Goal: Information Seeking & Learning: Learn about a topic

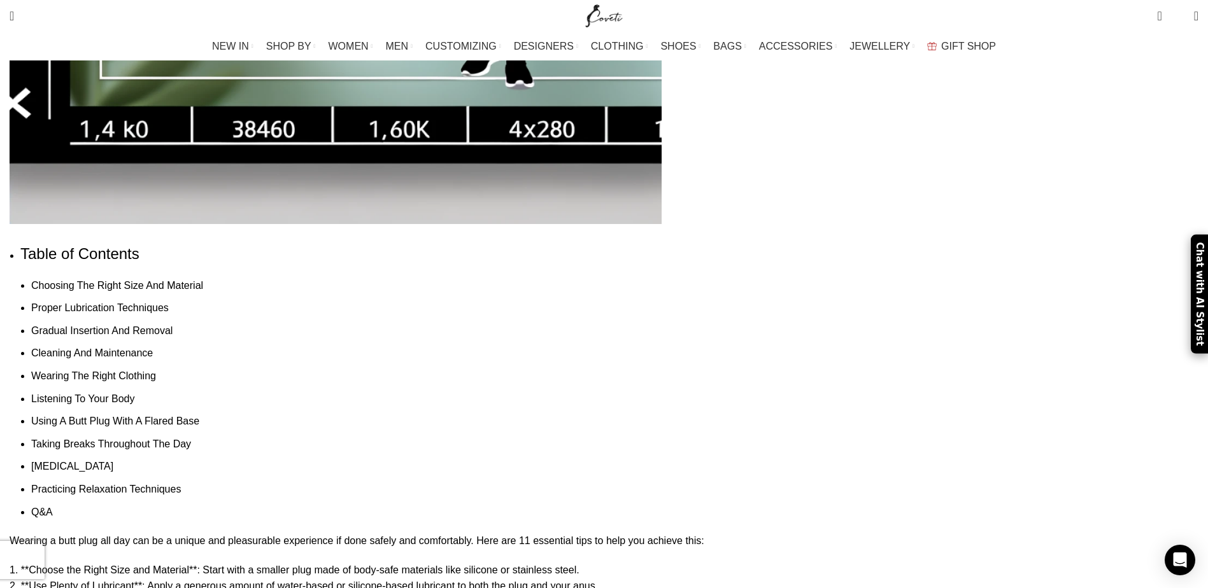
scroll to position [892, 0]
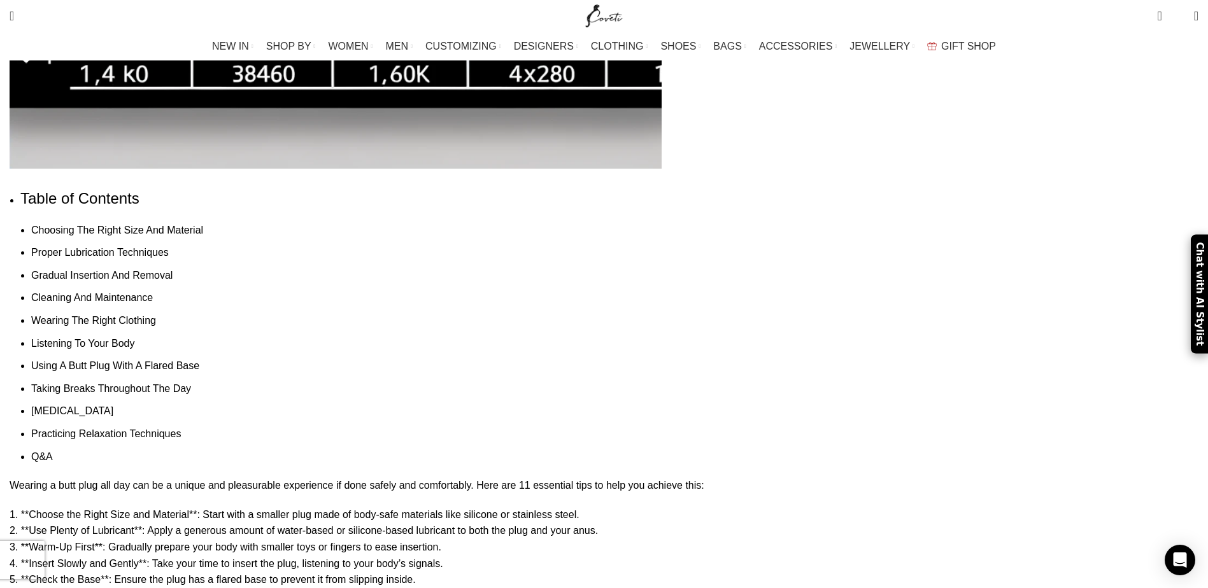
click at [181, 429] on link "Practicing Relaxation Techniques" at bounding box center [106, 434] width 150 height 11
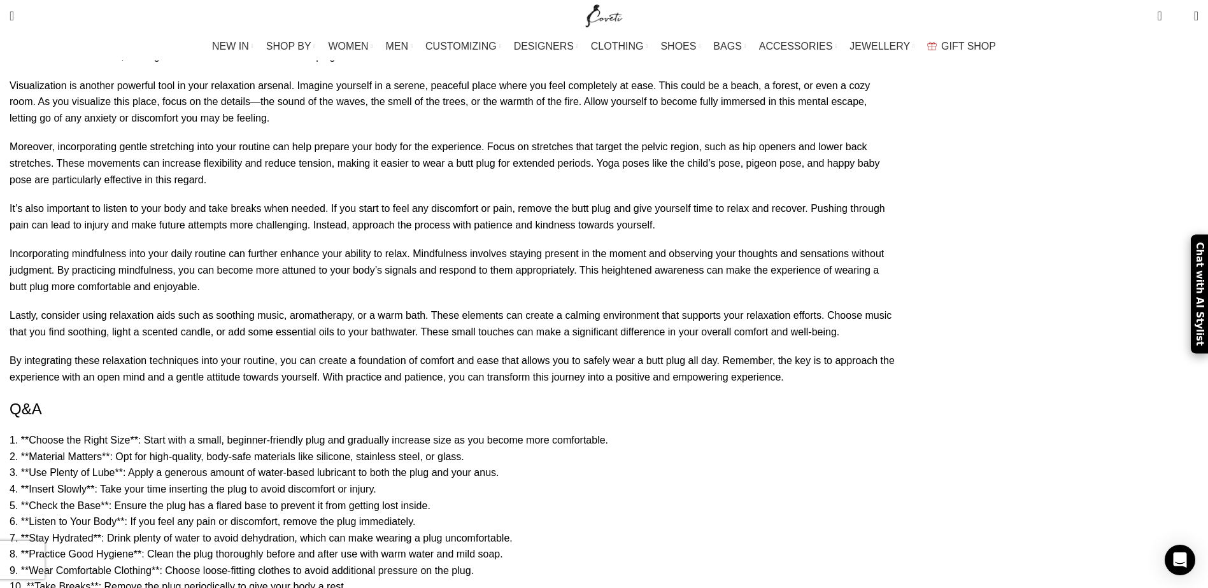
scroll to position [892, 0]
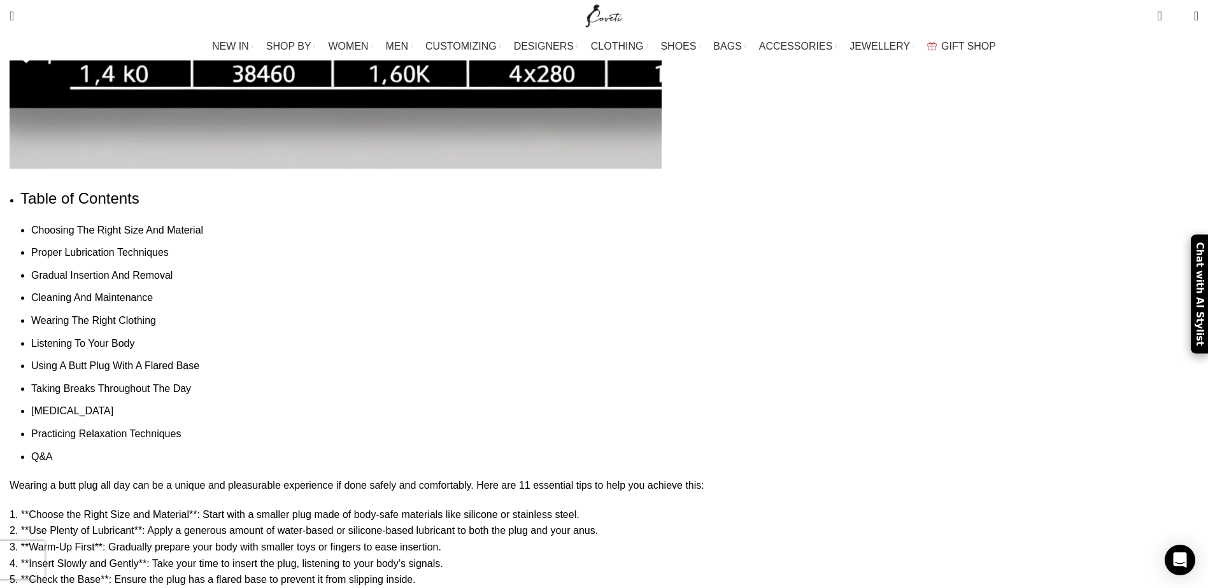
click at [173, 270] on link "Gradual Insertion And Removal" at bounding box center [101, 275] width 141 height 11
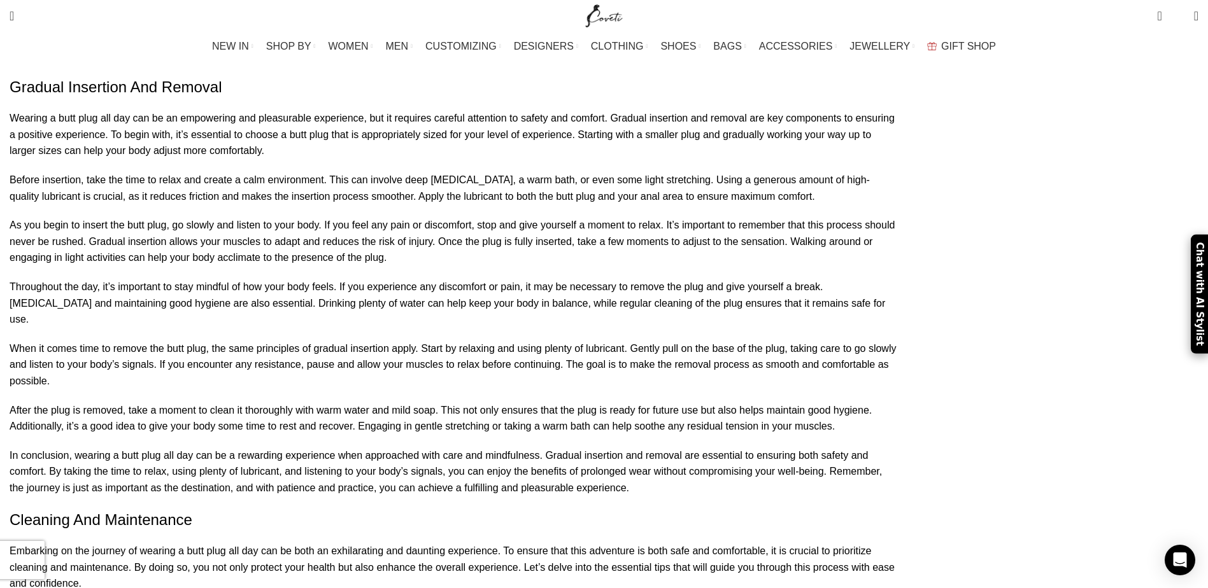
scroll to position [2539, 0]
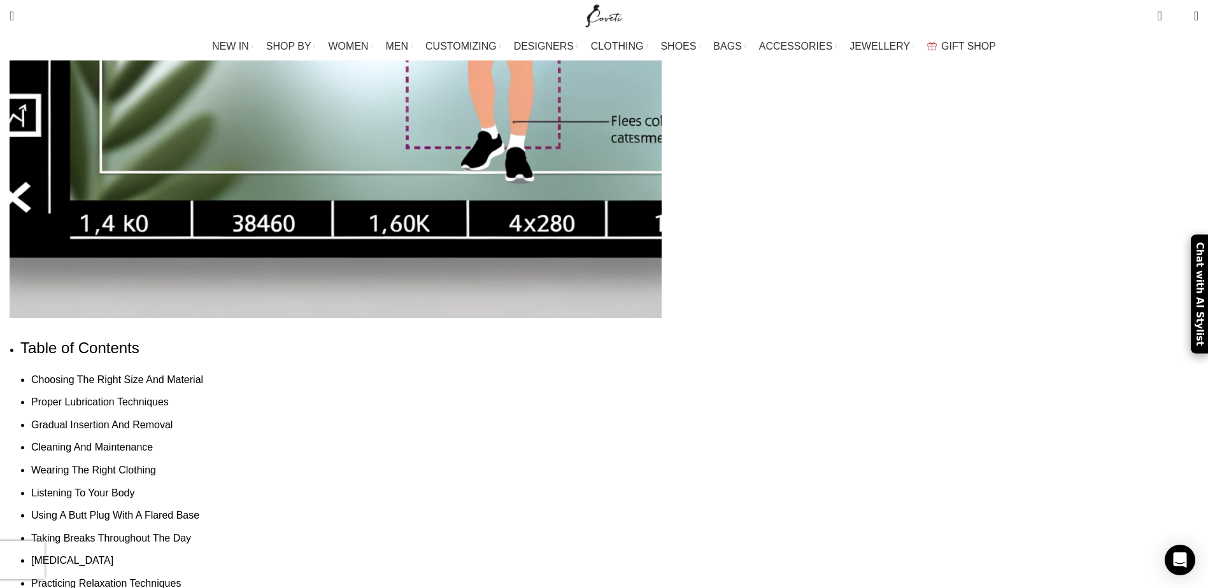
scroll to position [828, 0]
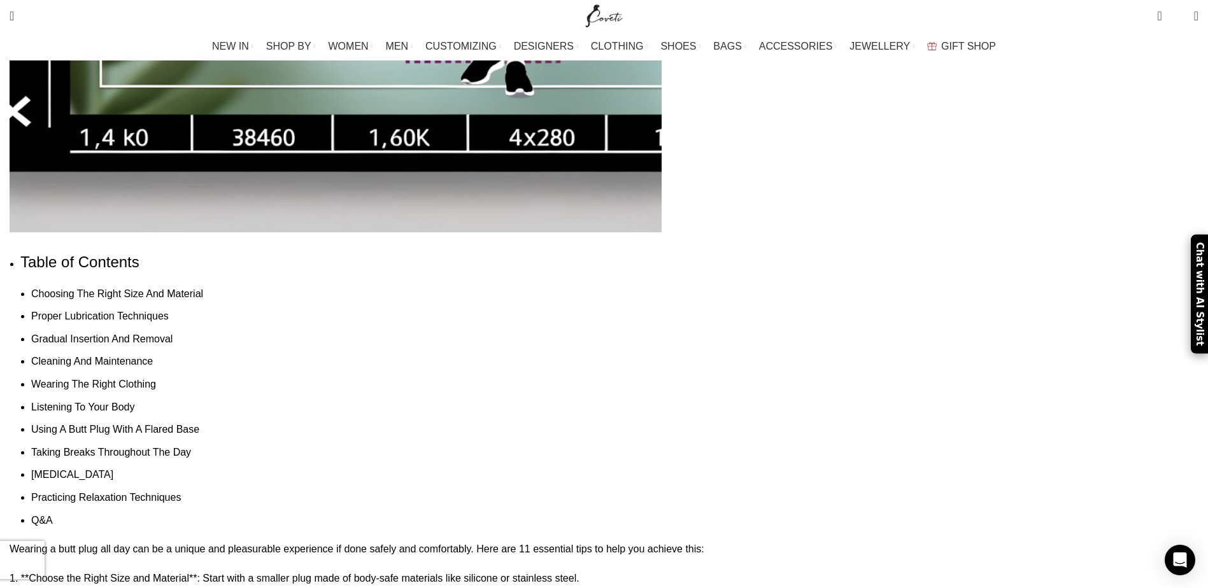
click at [203, 289] on link "Choosing The Right Size And Material" at bounding box center [117, 294] width 172 height 11
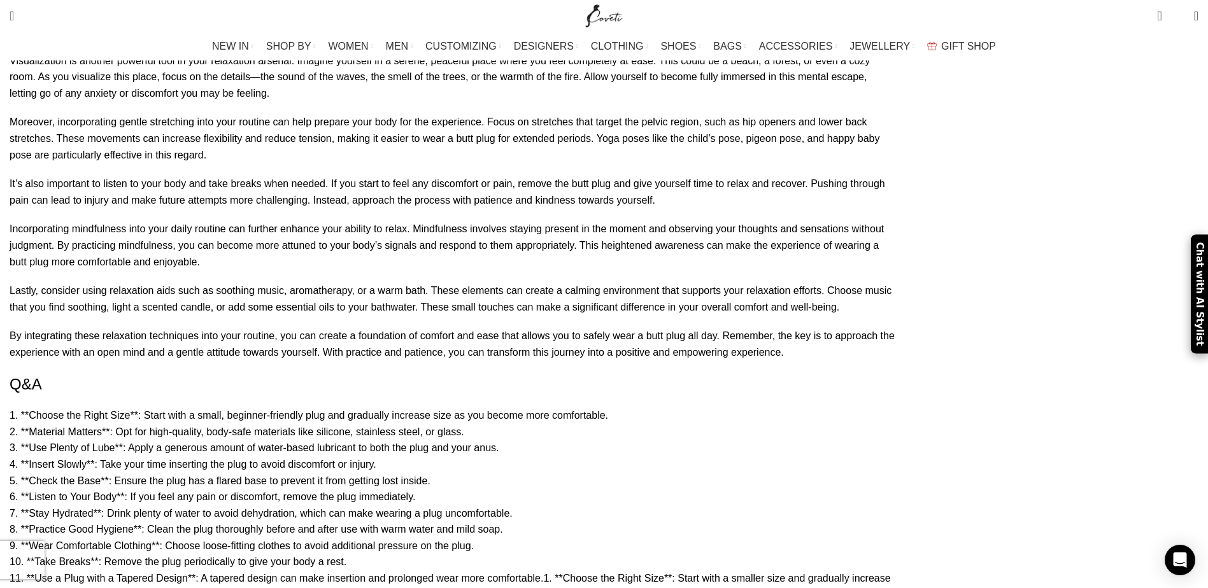
scroll to position [6171, 0]
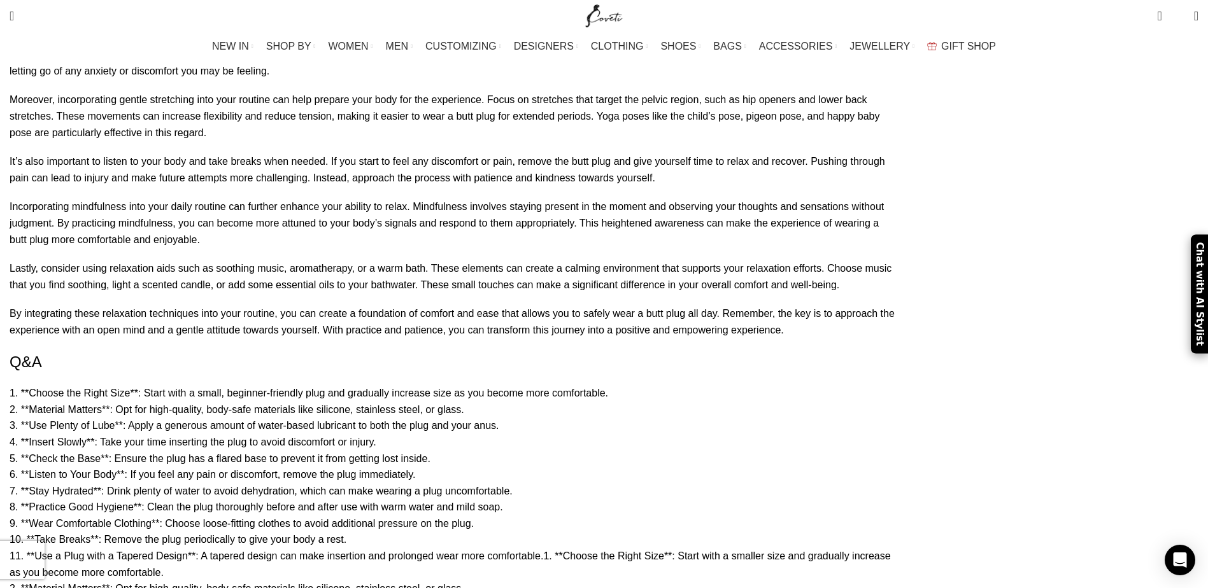
scroll to position [828, 0]
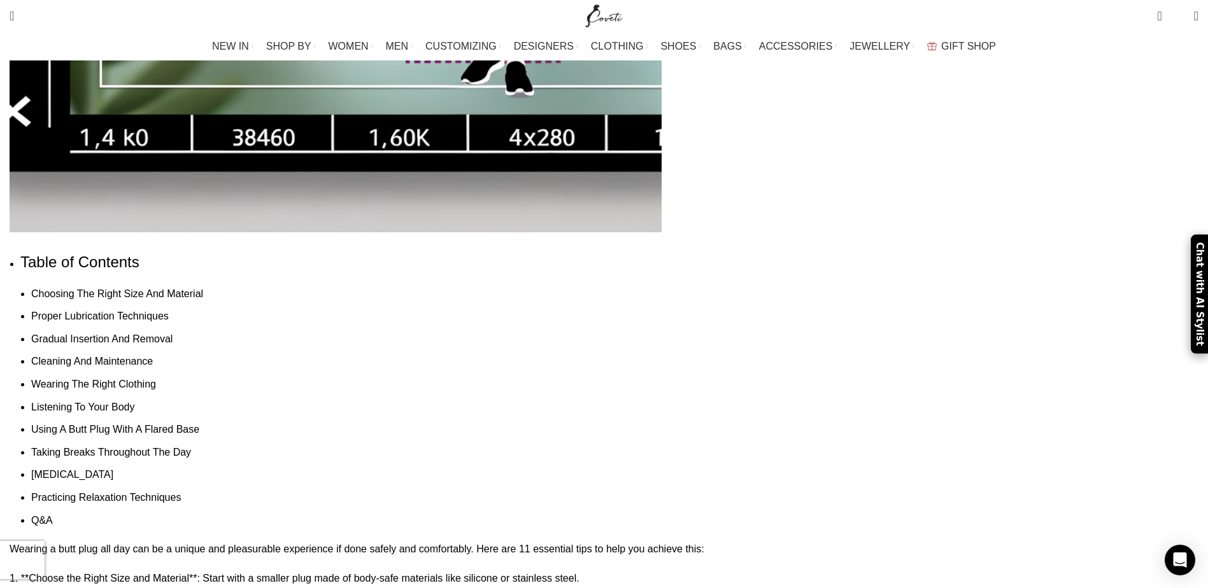
click at [53, 515] on link "Q&A" at bounding box center [42, 520] width 22 height 11
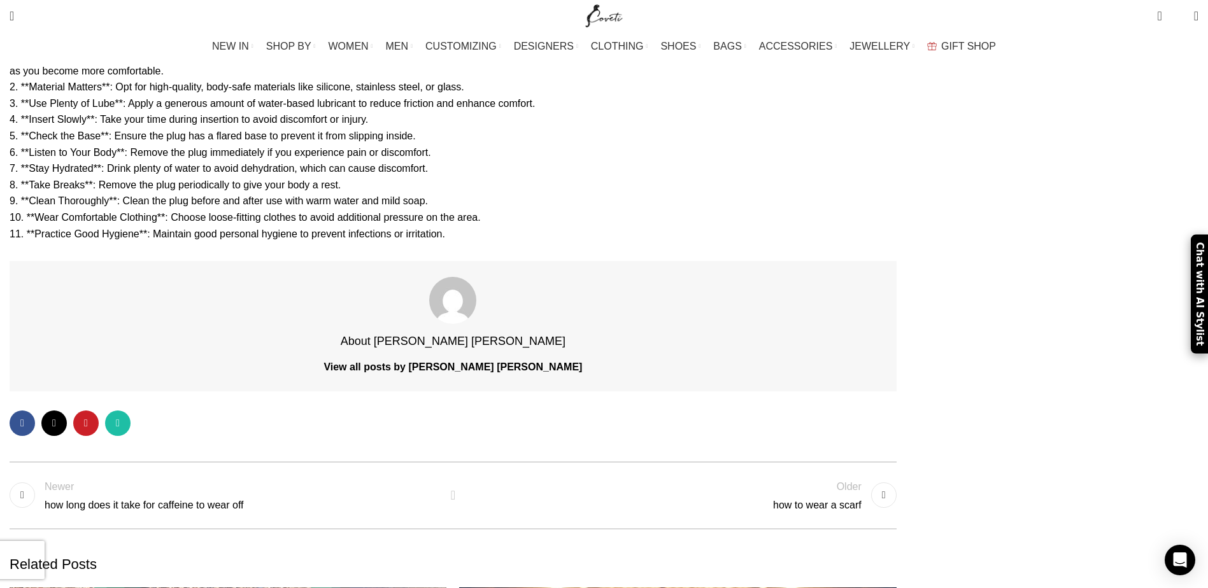
scroll to position [6695, 0]
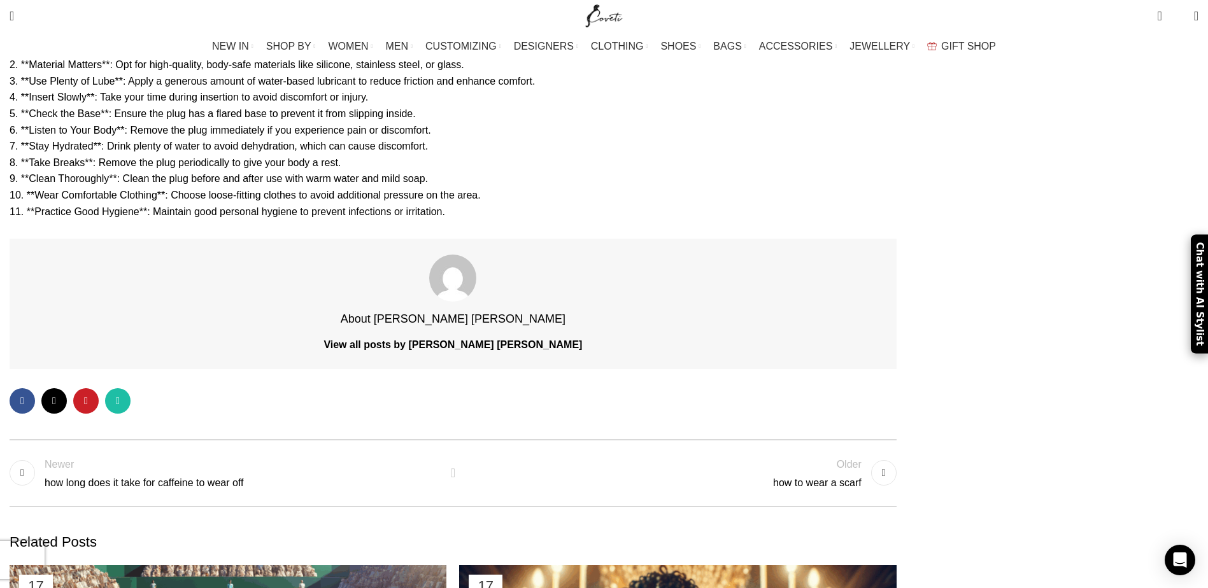
scroll to position [828, 0]
